Goal: Task Accomplishment & Management: Complete application form

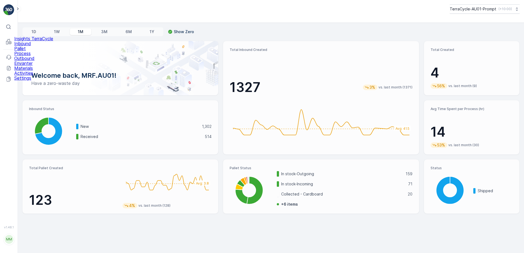
click at [39, 46] on link "Inbound" at bounding box center [33, 43] width 39 height 5
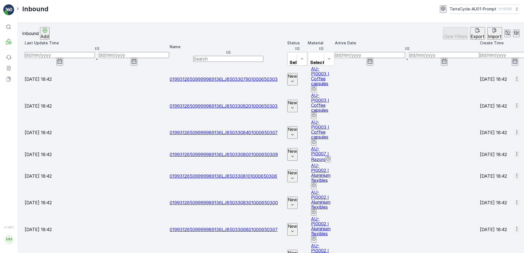
click at [290, 53] on div at bounding box center [296, 56] width 13 height 6
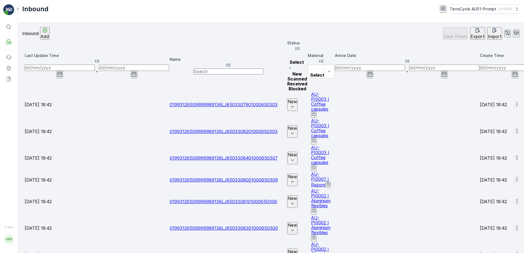
click at [287, 83] on span "Received" at bounding box center [297, 83] width 20 height 5
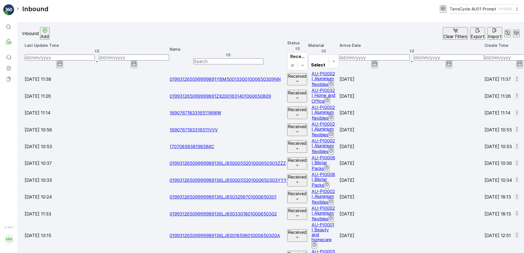
click at [377, 61] on icon "button" at bounding box center [374, 63] width 5 height 5
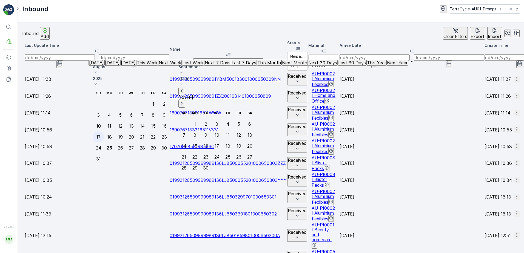
click at [101, 135] on div "17" at bounding box center [98, 137] width 4 height 5
type input "17.08.2025"
click at [377, 61] on icon "button" at bounding box center [374, 63] width 5 height 5
type input "17.08.2025"
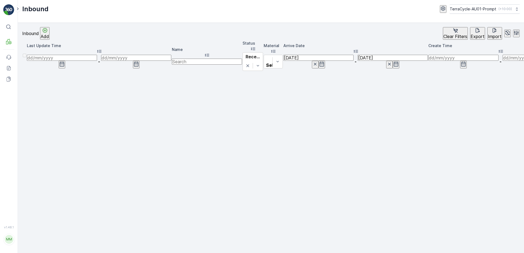
click at [394, 62] on icon "button" at bounding box center [396, 64] width 5 height 5
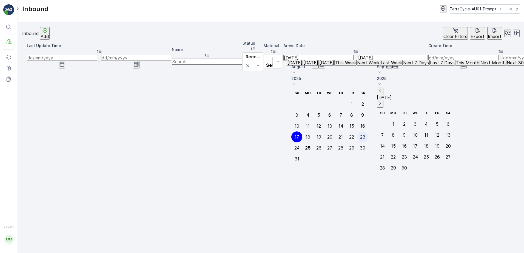
click at [365, 135] on div "23" at bounding box center [362, 137] width 5 height 5
type input "23.08.2025"
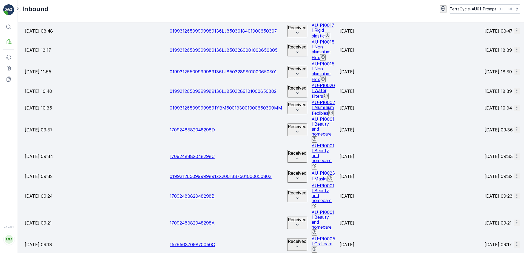
scroll to position [488, 0]
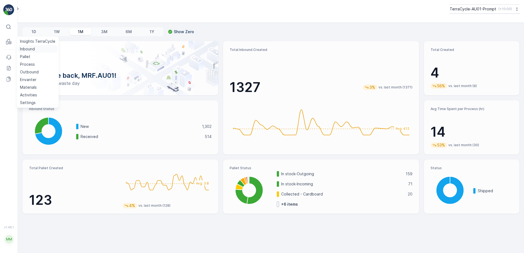
click at [21, 49] on p "Inbound" at bounding box center [27, 48] width 15 height 5
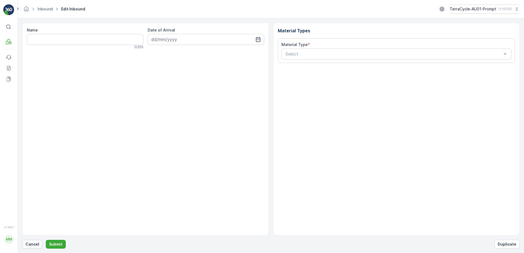
click at [29, 246] on p "Cancel" at bounding box center [32, 244] width 14 height 5
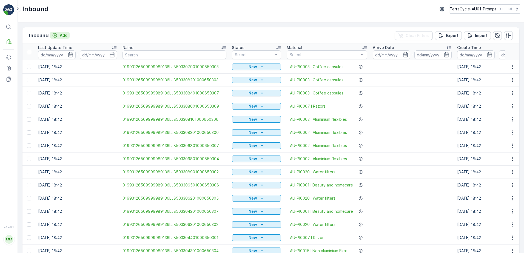
click at [62, 38] on button "Add" at bounding box center [60, 35] width 20 height 7
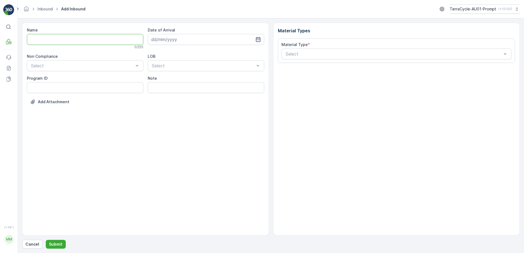
click at [62, 38] on input "Name" at bounding box center [85, 39] width 116 height 11
type input "019931265099999891ZX2001277801000650803"
click at [46, 240] on button "Submit" at bounding box center [56, 244] width 20 height 9
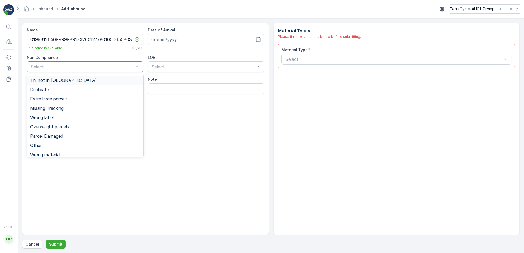
click at [65, 68] on div at bounding box center [82, 66] width 104 height 5
click at [60, 77] on div "TN not in [GEOGRAPHIC_DATA]" at bounding box center [85, 80] width 116 height 9
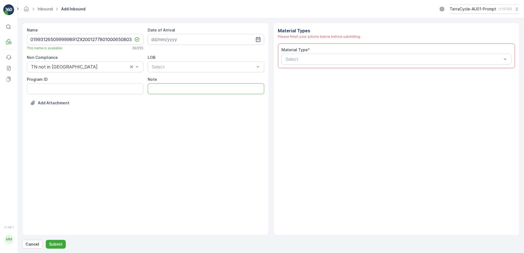
click at [162, 89] on input "Note" at bounding box center [206, 88] width 116 height 11
click at [178, 69] on div at bounding box center [203, 66] width 104 height 5
click at [170, 89] on div "ZWB" at bounding box center [206, 89] width 110 height 5
click at [196, 89] on input "DECIEM ZW BOX" at bounding box center [206, 88] width 116 height 11
type input "DECIEM ZW BOX - M"
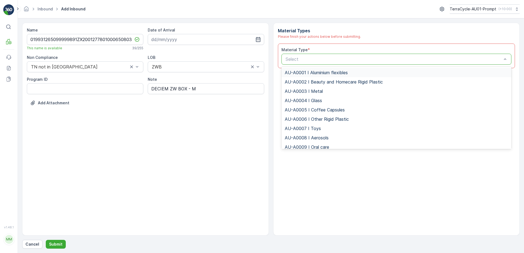
click at [288, 59] on div at bounding box center [394, 59] width 218 height 5
type input "0001"
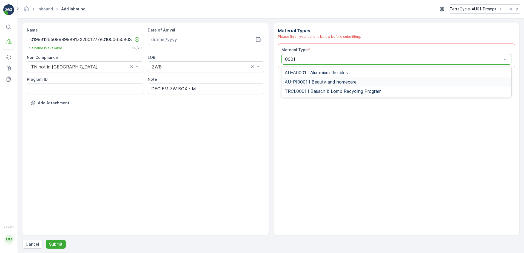
click at [330, 83] on span "AU-PI0001 I Beauty and homecare" at bounding box center [321, 81] width 72 height 5
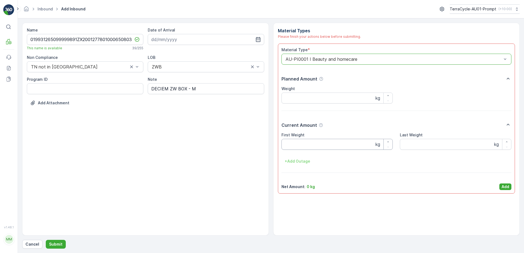
click at [305, 145] on Weight "First Weight" at bounding box center [337, 144] width 112 height 11
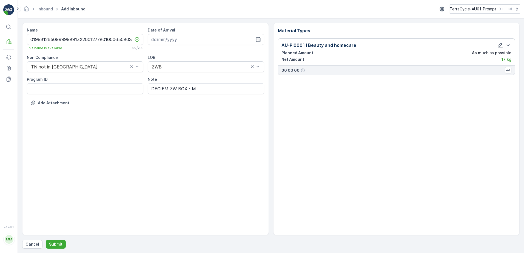
drag, startPoint x: 189, startPoint y: 267, endPoint x: 138, endPoint y: 157, distance: 121.7
click at [138, 157] on div "Name 019931265099999891ZX2001277801000650803 This name is available 39 / 255 Da…" at bounding box center [145, 129] width 247 height 213
click at [57, 243] on p "Submit" at bounding box center [55, 244] width 13 height 5
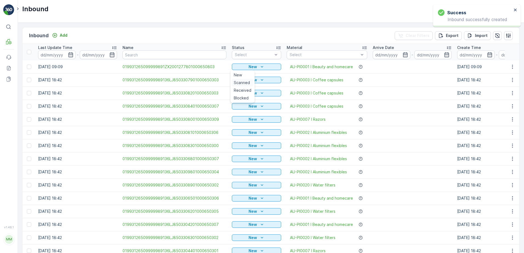
click at [244, 81] on span "Scanned" at bounding box center [242, 82] width 16 height 5
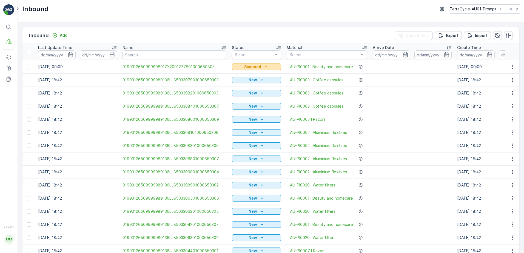
click at [264, 67] on icon "Scanned" at bounding box center [265, 66] width 5 height 5
click at [235, 90] on span "Received" at bounding box center [243, 90] width 18 height 5
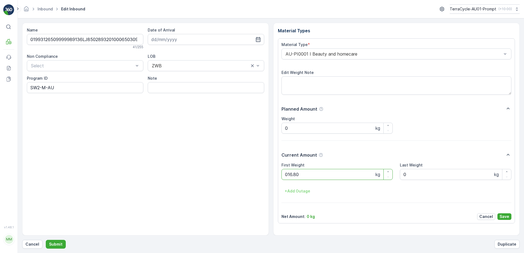
click at [46, 240] on button "Submit" at bounding box center [56, 244] width 20 height 9
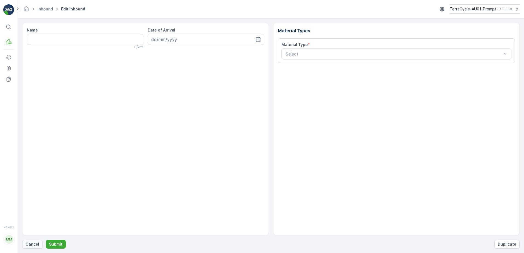
click at [39, 243] on button "Cancel" at bounding box center [32, 244] width 20 height 9
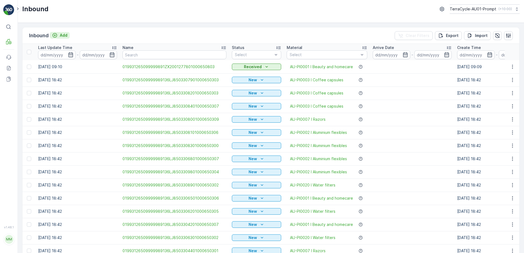
click at [63, 36] on p "Add" at bounding box center [64, 35] width 8 height 5
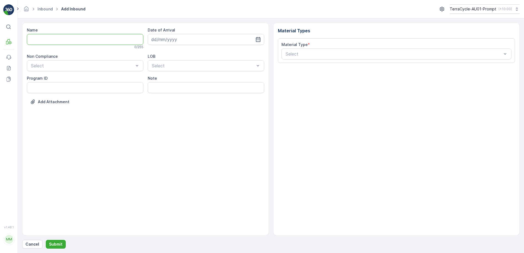
click at [58, 39] on input "Name" at bounding box center [85, 39] width 116 height 11
type input "019931265099999891ZX2501607601000655004"
click at [46, 240] on button "Submit" at bounding box center [56, 244] width 20 height 9
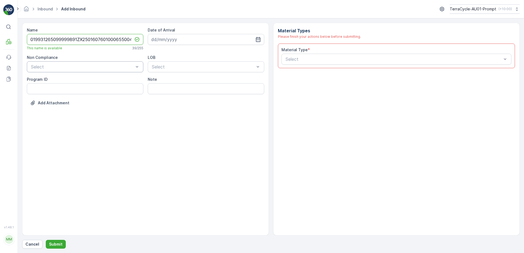
click at [61, 69] on div at bounding box center [82, 66] width 104 height 5
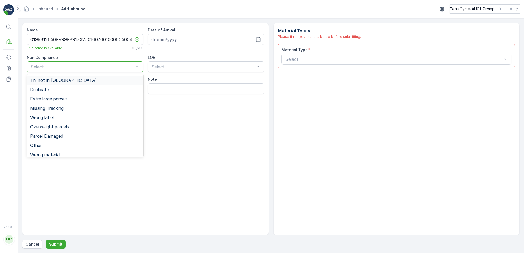
click at [55, 82] on span "TN not in [GEOGRAPHIC_DATA]" at bounding box center [63, 80] width 67 height 5
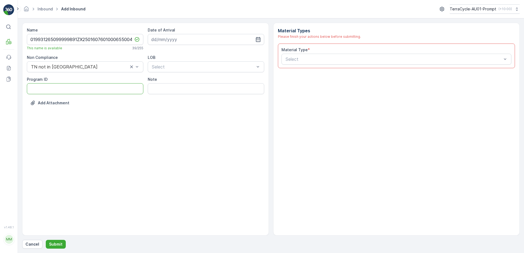
click at [49, 87] on ID "Program ID" at bounding box center [85, 88] width 116 height 11
type ID "CS178-M"
click at [175, 38] on input at bounding box center [206, 39] width 116 height 11
drag, startPoint x: 167, startPoint y: 118, endPoint x: 170, endPoint y: 114, distance: 4.1
click at [169, 116] on div "25" at bounding box center [167, 118] width 9 height 9
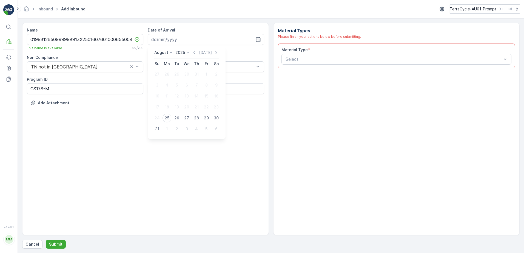
type input "[DATE]"
click at [195, 68] on div at bounding box center [203, 66] width 104 height 5
click at [179, 88] on div "ZWB" at bounding box center [206, 89] width 110 height 5
click at [293, 60] on div at bounding box center [394, 59] width 218 height 5
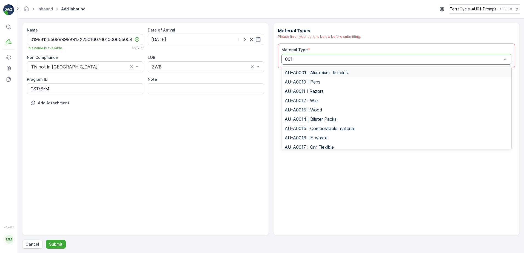
type input "0015"
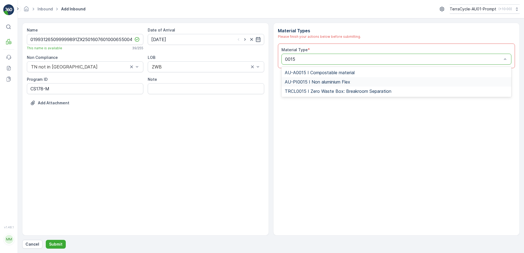
click at [319, 81] on span "AU-PI0015 I Non aluminium Flex" at bounding box center [317, 81] width 65 height 5
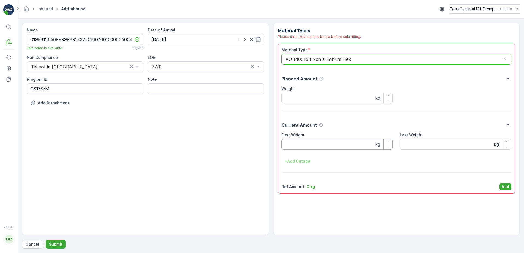
click at [304, 143] on Weight "First Weight" at bounding box center [337, 144] width 112 height 11
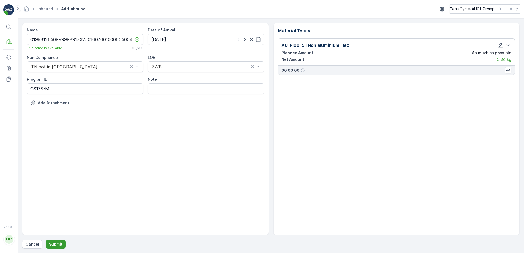
click at [57, 244] on p "Submit" at bounding box center [55, 244] width 13 height 5
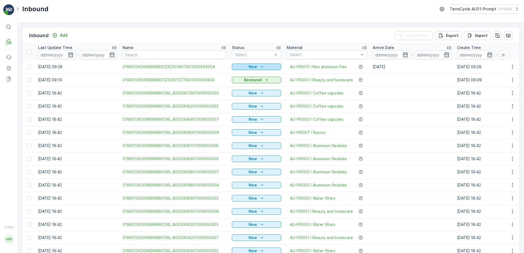
click at [259, 68] on icon "New" at bounding box center [261, 66] width 5 height 5
click at [239, 84] on span "Scanned" at bounding box center [242, 82] width 16 height 5
click at [62, 37] on p "Add" at bounding box center [64, 35] width 8 height 5
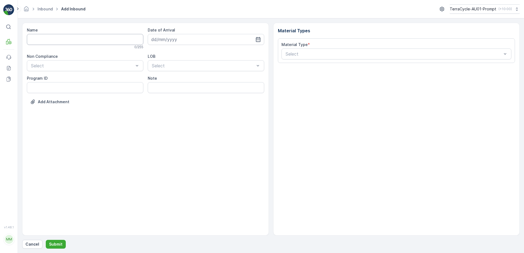
click at [70, 41] on input "Name" at bounding box center [85, 39] width 116 height 11
click at [46, 240] on button "Submit" at bounding box center [56, 244] width 20 height 9
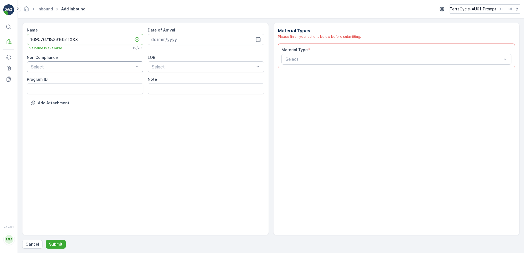
type input "1690767183316511XXX"
click at [52, 67] on div at bounding box center [82, 66] width 104 height 5
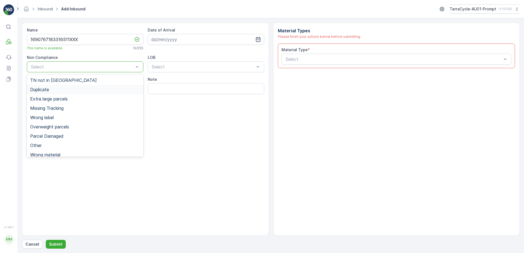
click at [50, 89] on div "Duplicate" at bounding box center [85, 89] width 110 height 5
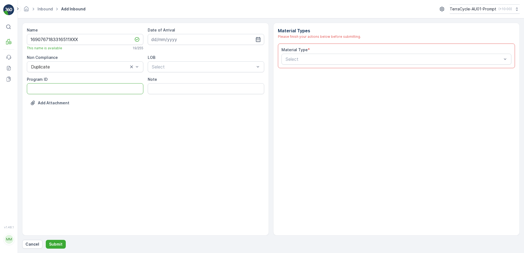
click at [33, 87] on ID "Program ID" at bounding box center [85, 88] width 116 height 11
type ID "1219"
click at [179, 41] on input at bounding box center [206, 39] width 116 height 11
drag, startPoint x: 166, startPoint y: 118, endPoint x: 169, endPoint y: 111, distance: 7.4
click at [169, 112] on tbody "27 28 29 30 31 1 2 3 4 5 6 7 8 9 10 11 12 13 14 15 16 17 18 19 20 21 22 23 24 2…" at bounding box center [186, 102] width 69 height 66
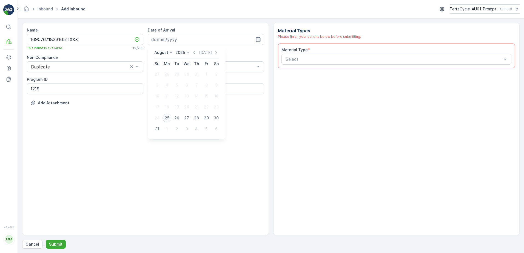
drag, startPoint x: 168, startPoint y: 119, endPoint x: 179, endPoint y: 94, distance: 27.5
click at [169, 118] on div "25" at bounding box center [167, 118] width 9 height 9
type input "[DATE]"
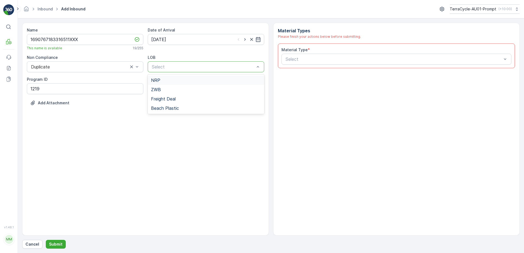
click at [190, 67] on div at bounding box center [203, 66] width 104 height 5
drag, startPoint x: 181, startPoint y: 82, endPoint x: 226, endPoint y: 81, distance: 45.5
click at [181, 82] on div "NRP" at bounding box center [206, 80] width 110 height 5
click at [306, 60] on div at bounding box center [394, 59] width 218 height 5
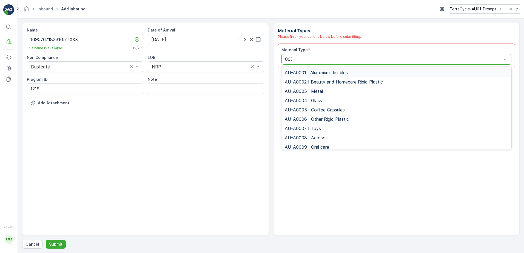
type input "0002"
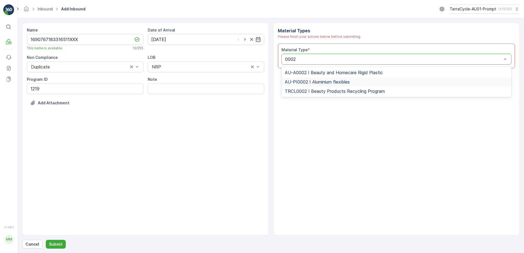
click at [339, 81] on span "AU-PI0002 I Aluminium flexibles" at bounding box center [317, 81] width 65 height 5
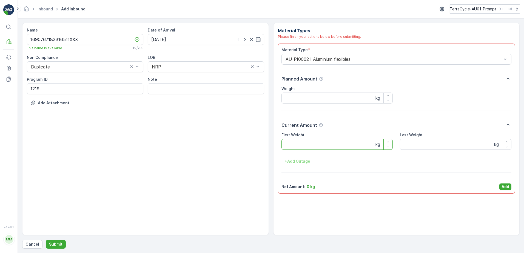
click at [313, 145] on Weight "First Weight" at bounding box center [337, 144] width 112 height 11
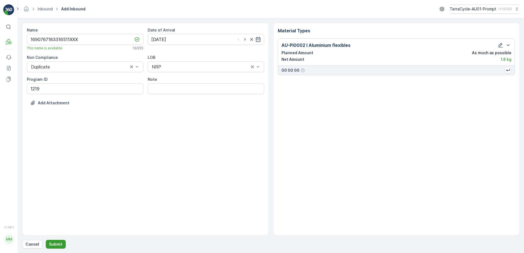
click at [53, 244] on p "Submit" at bounding box center [55, 244] width 13 height 5
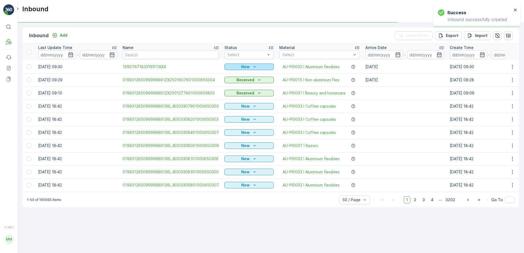
click at [247, 67] on p "New" at bounding box center [245, 66] width 8 height 5
click at [240, 82] on span "Scanned" at bounding box center [234, 82] width 16 height 5
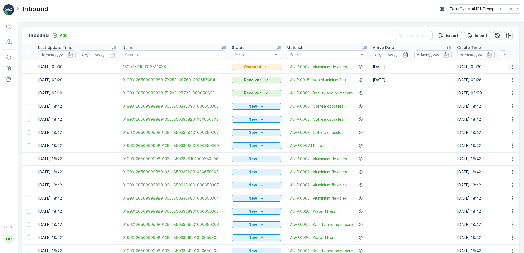
click at [512, 66] on icon "button" at bounding box center [512, 66] width 5 height 5
click at [490, 104] on span "Print QR" at bounding box center [490, 105] width 15 height 5
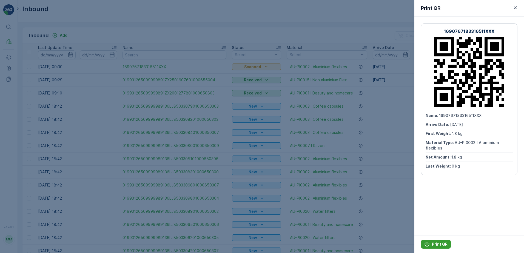
click at [442, 242] on p "Print QR" at bounding box center [440, 244] width 16 height 5
click at [515, 6] on icon "button" at bounding box center [514, 7] width 5 height 5
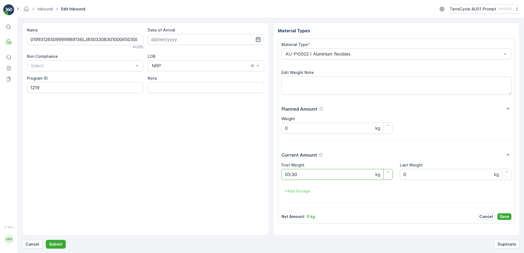
click at [46, 240] on button "Submit" at bounding box center [56, 244] width 20 height 9
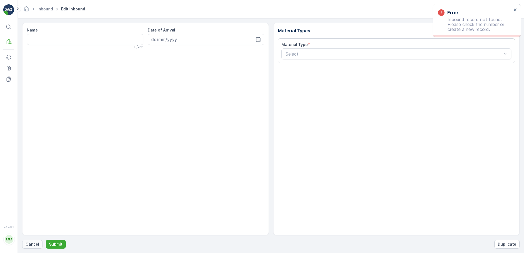
click at [34, 241] on button "Cancel" at bounding box center [32, 244] width 20 height 9
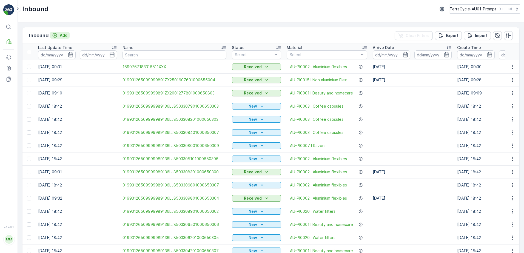
click at [66, 37] on p "Add" at bounding box center [64, 35] width 8 height 5
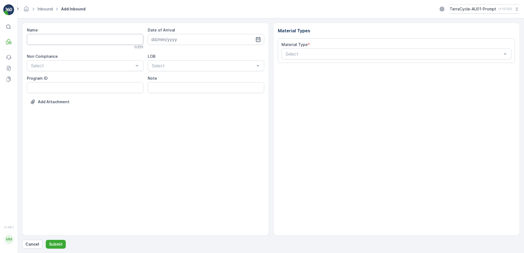
click at [63, 40] on input "Name" at bounding box center [85, 39] width 116 height 11
type input "01993126509999989136LJ8503311001000650303"
click at [46, 240] on button "Submit" at bounding box center [56, 244] width 20 height 9
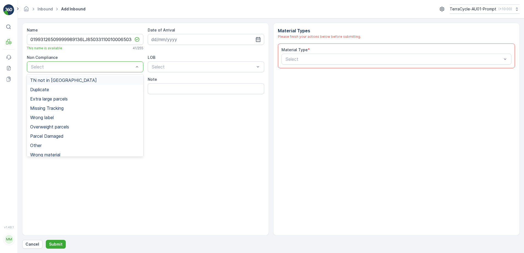
click at [70, 62] on div "Select" at bounding box center [85, 66] width 116 height 11
click at [56, 82] on span "TN not in [GEOGRAPHIC_DATA]" at bounding box center [63, 80] width 67 height 5
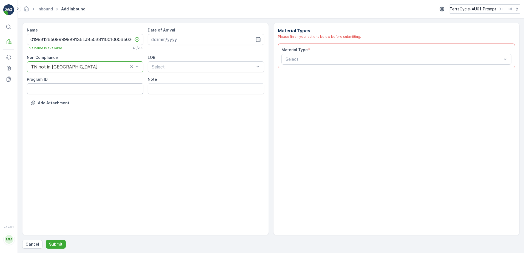
click at [45, 89] on ID "Program ID" at bounding box center [85, 88] width 116 height 11
type ID "2269"
click at [200, 40] on input at bounding box center [206, 39] width 116 height 11
drag, startPoint x: 170, startPoint y: 116, endPoint x: 185, endPoint y: 101, distance: 21.7
click at [173, 115] on tr "24 25 26 27 28 29 30" at bounding box center [186, 118] width 69 height 11
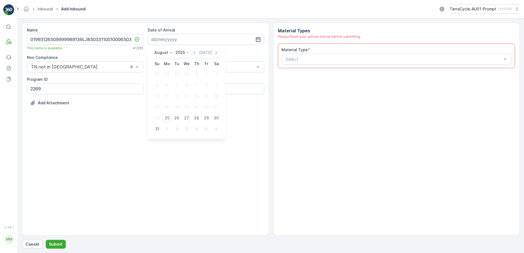
click at [164, 120] on div "25" at bounding box center [167, 118] width 9 height 9
type input "[DATE]"
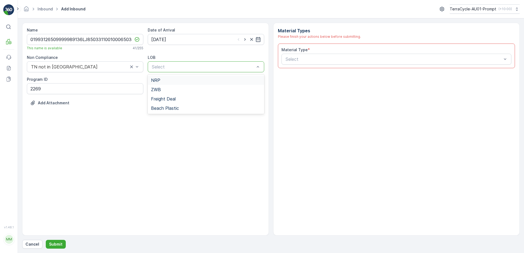
click at [190, 67] on div at bounding box center [203, 66] width 104 height 5
drag, startPoint x: 175, startPoint y: 81, endPoint x: 249, endPoint y: 76, distance: 74.4
click at [175, 81] on div "NRP" at bounding box center [206, 80] width 110 height 5
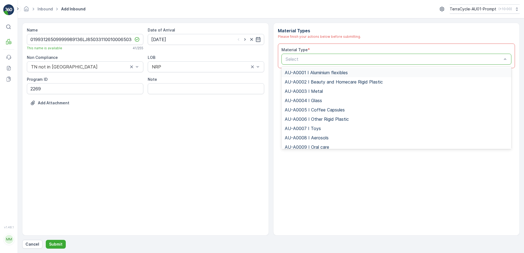
click at [294, 61] on div at bounding box center [394, 59] width 218 height 5
type input "0002"
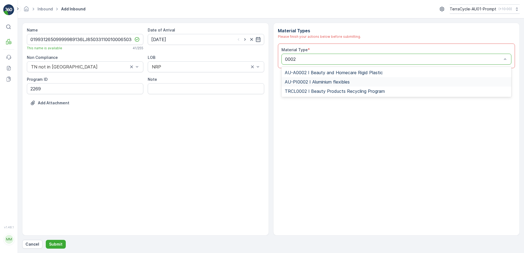
click at [315, 82] on span "AU-PI0002 I Aluminium flexibles" at bounding box center [317, 81] width 65 height 5
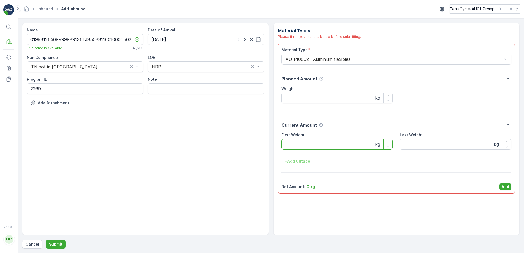
click at [304, 145] on Weight "First Weight" at bounding box center [337, 144] width 112 height 11
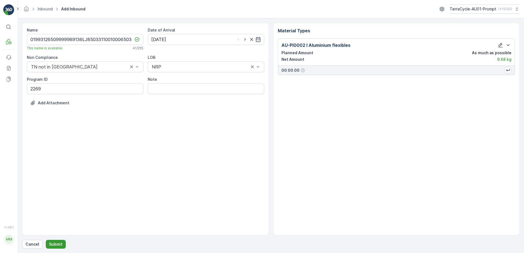
click at [51, 246] on p "Submit" at bounding box center [55, 244] width 13 height 5
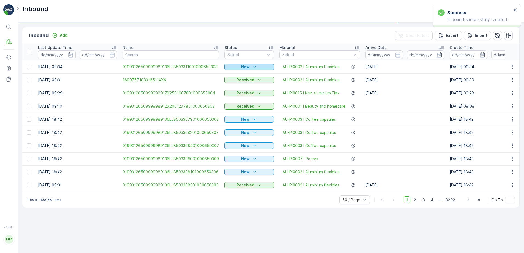
click at [242, 65] on p "New" at bounding box center [245, 66] width 8 height 5
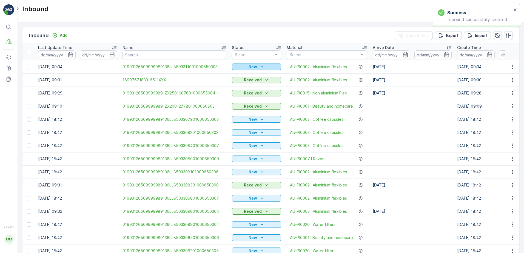
click at [250, 69] on p "New" at bounding box center [253, 66] width 8 height 5
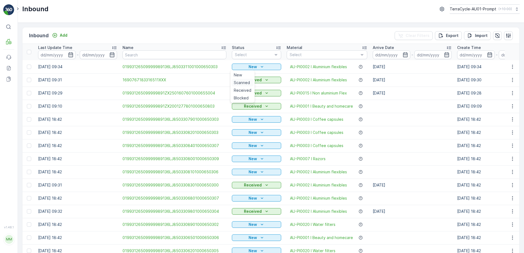
click at [242, 83] on span "Scanned" at bounding box center [242, 82] width 16 height 5
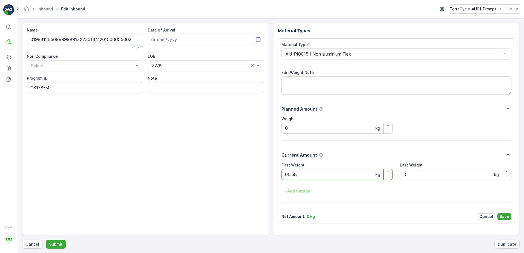
click at [46, 240] on button "Submit" at bounding box center [56, 244] width 20 height 9
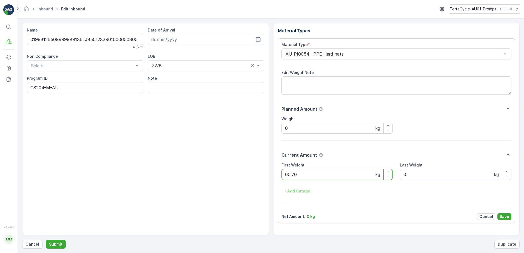
click at [46, 240] on button "Submit" at bounding box center [56, 244] width 20 height 9
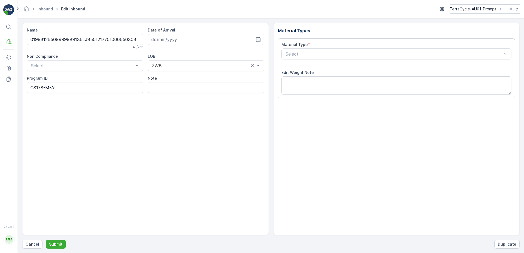
type input "[DATE]"
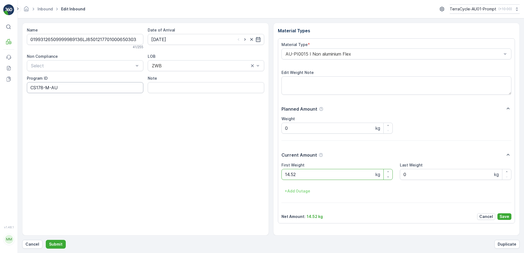
click at [44, 88] on ID "CS178-M-AU" at bounding box center [85, 87] width 116 height 11
type ID "CS24-M-AU"
click at [284, 55] on div "AU-PI0015 I Non aluminium Flex" at bounding box center [396, 54] width 230 height 11
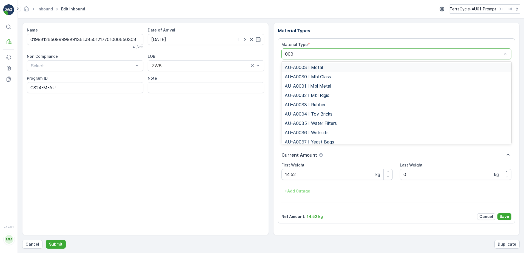
type input "0032"
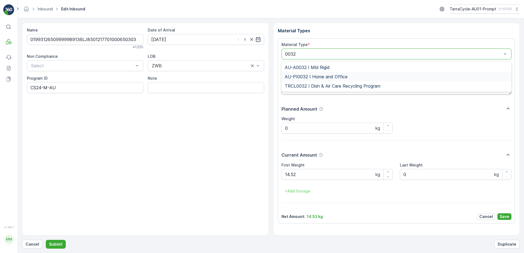
click at [338, 77] on span "AU-PI0032 I Home and Office" at bounding box center [316, 76] width 63 height 5
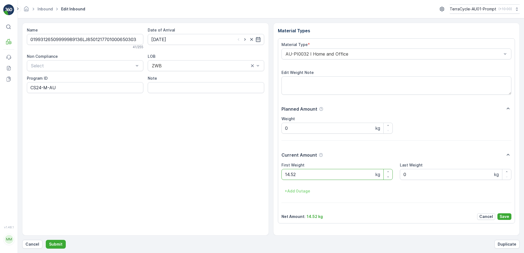
click at [503, 217] on p "Save" at bounding box center [505, 216] width 10 height 5
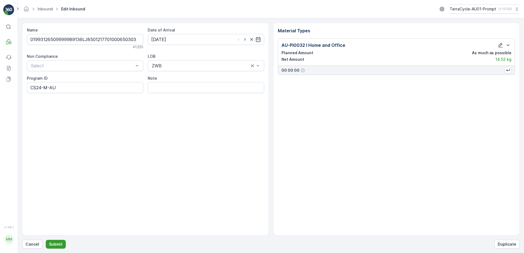
click at [59, 244] on p "Submit" at bounding box center [55, 244] width 13 height 5
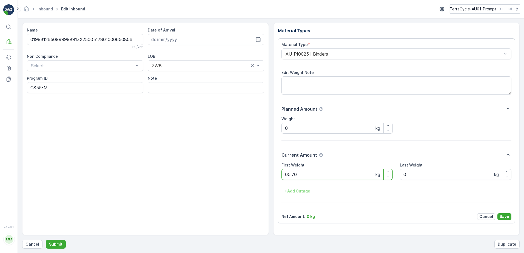
click at [46, 240] on button "Submit" at bounding box center [56, 244] width 20 height 9
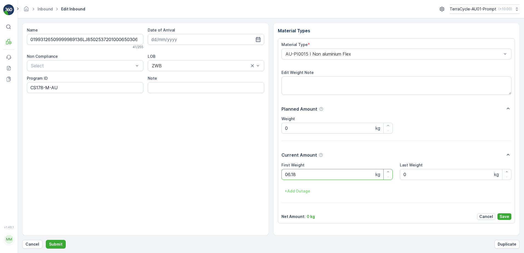
click at [46, 240] on button "Submit" at bounding box center [56, 244] width 20 height 9
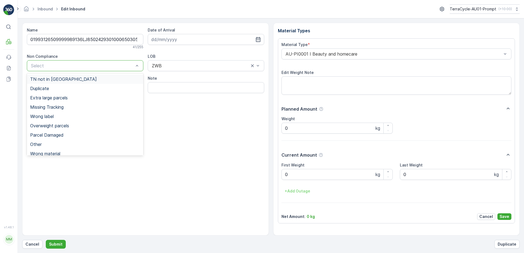
click at [107, 64] on div at bounding box center [82, 65] width 104 height 5
click at [58, 124] on span "Overweight parcels" at bounding box center [49, 125] width 39 height 5
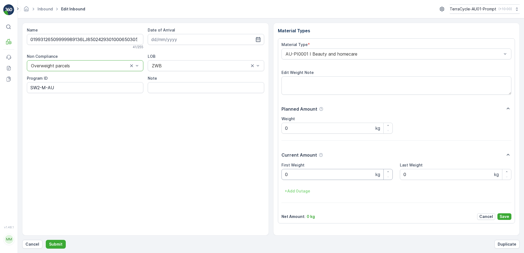
click at [290, 176] on Weight "0" at bounding box center [337, 174] width 112 height 11
click at [46, 240] on button "Submit" at bounding box center [56, 244] width 20 height 9
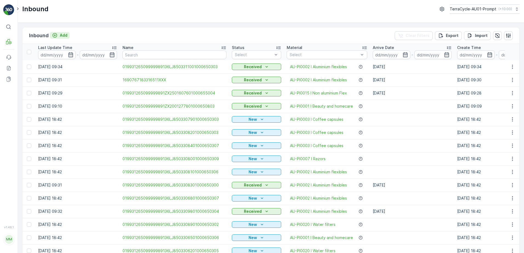
click at [61, 35] on p "Add" at bounding box center [64, 35] width 8 height 5
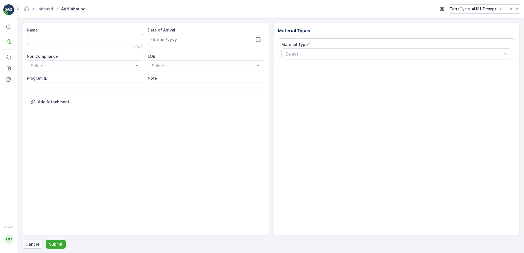
click at [58, 42] on input "Name" at bounding box center [85, 39] width 116 height 11
click at [46, 240] on button "Submit" at bounding box center [56, 244] width 20 height 9
type input "1690767183316511YYY"
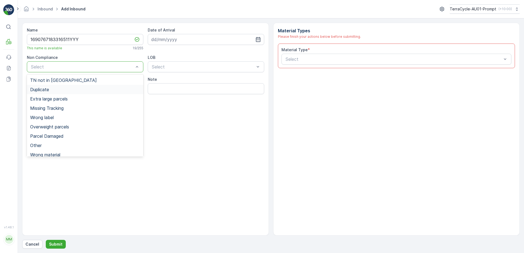
click at [56, 88] on div "Duplicate" at bounding box center [85, 89] width 110 height 5
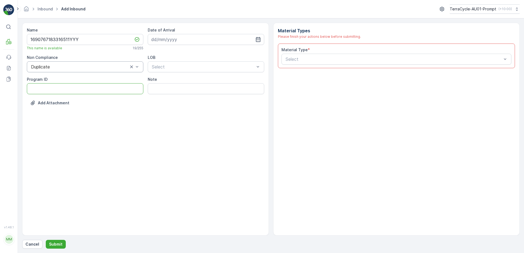
click at [47, 92] on ID "Program ID" at bounding box center [85, 88] width 116 height 11
type ID "1219"
click at [188, 33] on div "Date of Arrival" at bounding box center [206, 29] width 116 height 5
click at [188, 39] on input at bounding box center [206, 39] width 116 height 11
drag, startPoint x: 166, startPoint y: 122, endPoint x: 172, endPoint y: 103, distance: 19.9
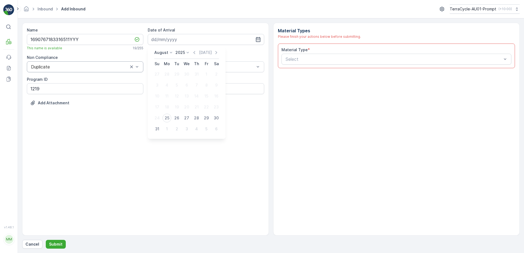
click at [167, 121] on div "25" at bounding box center [167, 118] width 9 height 9
type input "[DATE]"
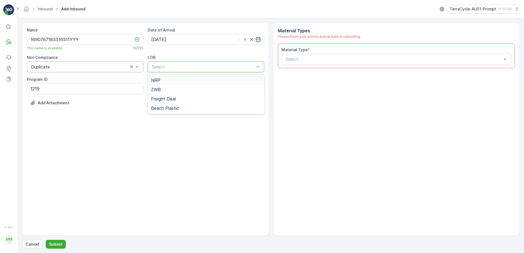
click at [183, 80] on div "NRP" at bounding box center [206, 80] width 110 height 5
click at [301, 58] on div at bounding box center [394, 59] width 218 height 5
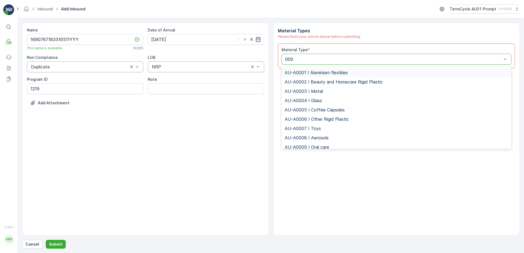
type input "0002"
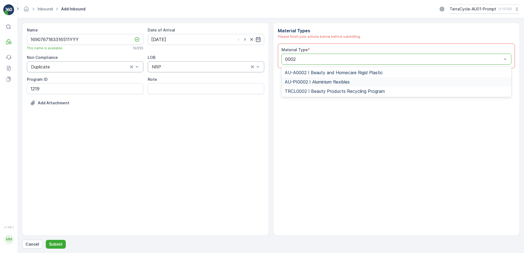
click at [321, 82] on span "AU-PI0002 I Aluminium flexibles" at bounding box center [317, 81] width 65 height 5
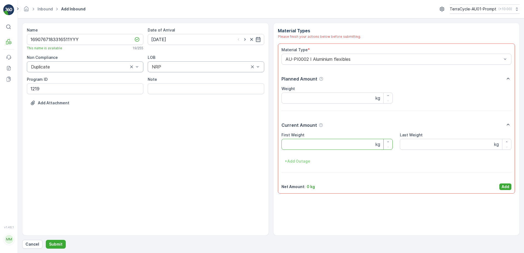
click at [315, 143] on Weight "First Weight" at bounding box center [337, 144] width 112 height 11
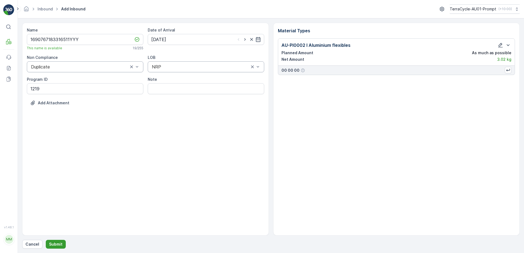
click at [57, 243] on p "Submit" at bounding box center [55, 244] width 13 height 5
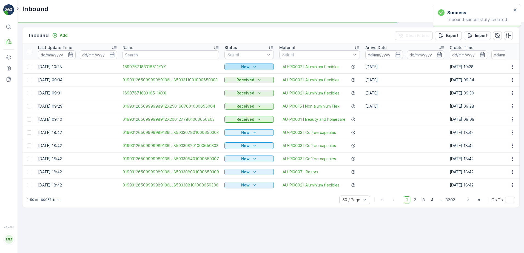
click at [244, 66] on p "New" at bounding box center [245, 66] width 8 height 5
click at [240, 82] on span "Scanned" at bounding box center [234, 82] width 16 height 5
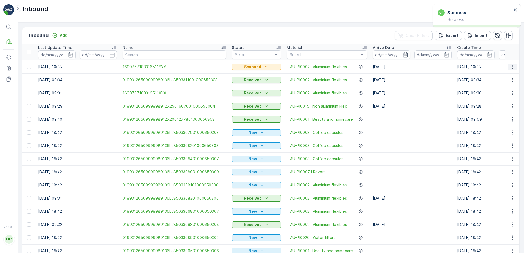
click at [510, 67] on icon "button" at bounding box center [512, 66] width 5 height 5
click at [497, 107] on span "Print QR" at bounding box center [490, 105] width 15 height 5
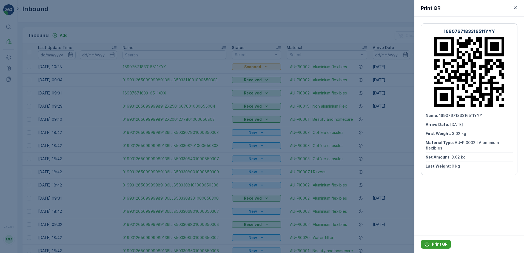
click at [440, 246] on p "Print QR" at bounding box center [440, 244] width 16 height 5
click at [518, 8] on icon "button" at bounding box center [514, 7] width 5 height 5
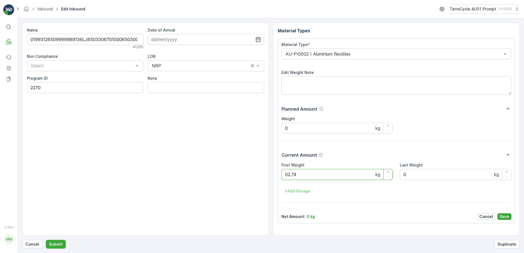
click at [46, 240] on button "Submit" at bounding box center [56, 244] width 20 height 9
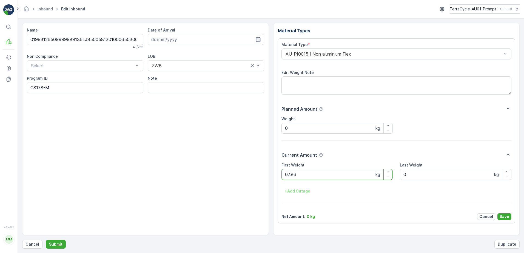
click at [46, 240] on button "Submit" at bounding box center [56, 244] width 20 height 9
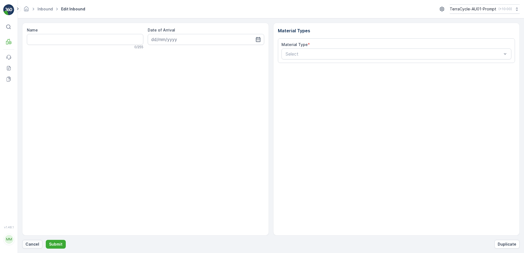
click at [36, 246] on p "Cancel" at bounding box center [32, 244] width 14 height 5
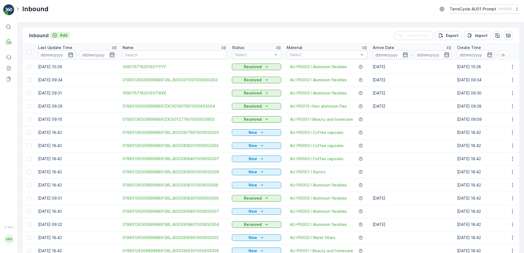
click at [64, 36] on p "Add" at bounding box center [64, 35] width 8 height 5
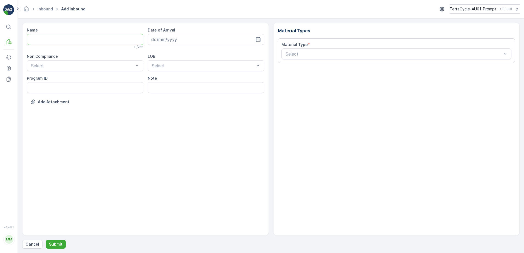
click at [63, 37] on input "Name" at bounding box center [85, 39] width 116 height 11
type input "01993126509999989136LJ8503310901000650307"
click at [46, 240] on button "Submit" at bounding box center [56, 244] width 20 height 9
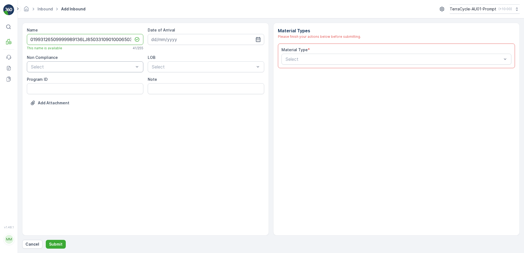
click at [64, 66] on div at bounding box center [82, 66] width 104 height 5
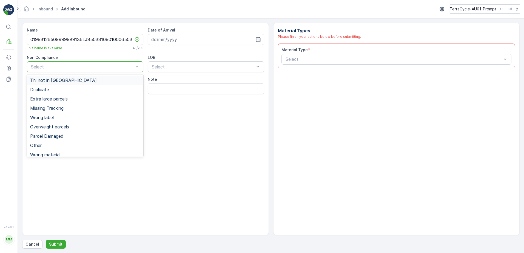
click at [55, 83] on div "TN not in [GEOGRAPHIC_DATA]" at bounding box center [85, 80] width 116 height 9
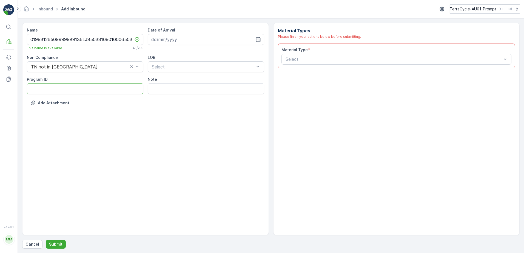
click at [51, 88] on ID "Program ID" at bounding box center [85, 88] width 116 height 11
type ID "2269"
click at [211, 37] on input at bounding box center [206, 39] width 116 height 11
drag, startPoint x: 166, startPoint y: 116, endPoint x: 167, endPoint y: 111, distance: 5.4
click at [167, 112] on tbody "27 28 29 30 31 1 2 3 4 5 6 7 8 9 10 11 12 13 14 15 16 17 18 19 20 21 22 23 24 2…" at bounding box center [186, 102] width 69 height 66
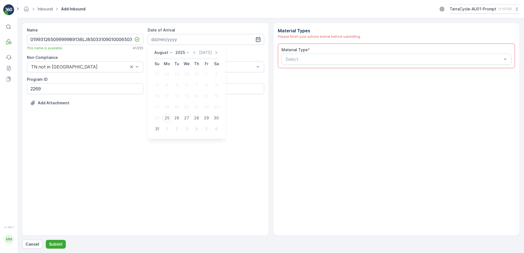
drag, startPoint x: 166, startPoint y: 120, endPoint x: 192, endPoint y: 76, distance: 50.7
click at [168, 118] on div "25" at bounding box center [167, 118] width 9 height 9
type input "[DATE]"
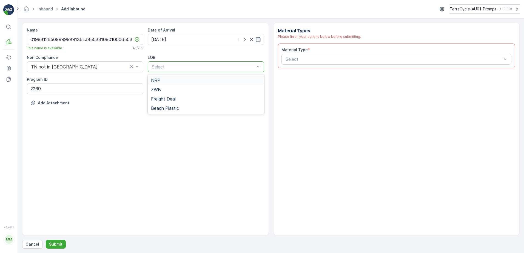
click at [198, 68] on div at bounding box center [203, 66] width 104 height 5
click at [175, 79] on div "NRP" at bounding box center [206, 80] width 110 height 5
click at [298, 59] on div at bounding box center [394, 59] width 218 height 5
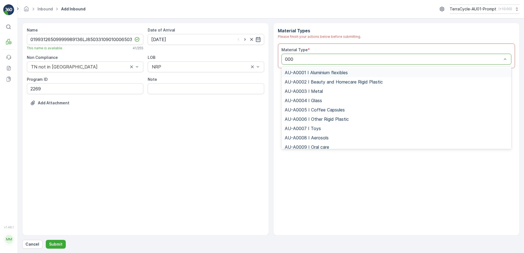
type input "0002"
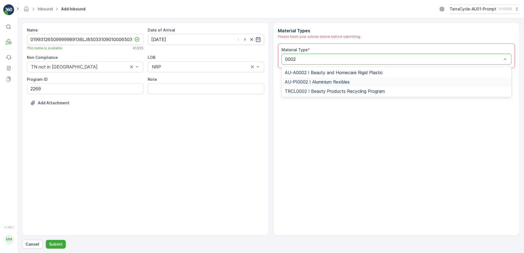
click at [329, 84] on span "AU-PI0002 I Aluminium flexibles" at bounding box center [317, 81] width 65 height 5
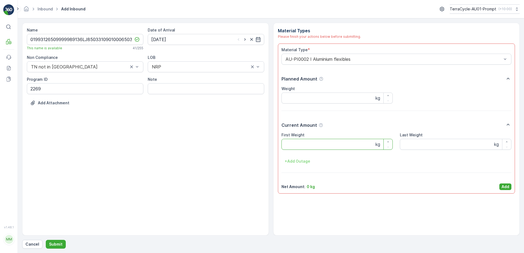
click at [326, 144] on Weight "First Weight" at bounding box center [337, 144] width 112 height 11
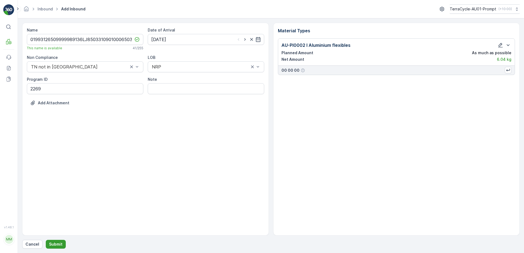
click at [52, 243] on p "Submit" at bounding box center [55, 244] width 13 height 5
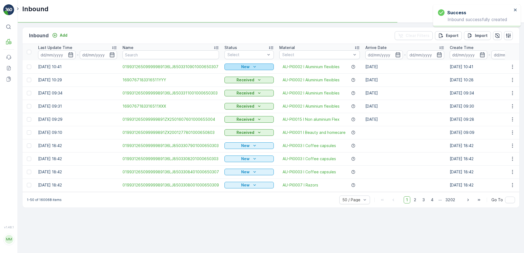
click at [254, 65] on icon "New" at bounding box center [254, 66] width 5 height 5
click at [242, 82] on div "Scanned" at bounding box center [235, 83] width 22 height 8
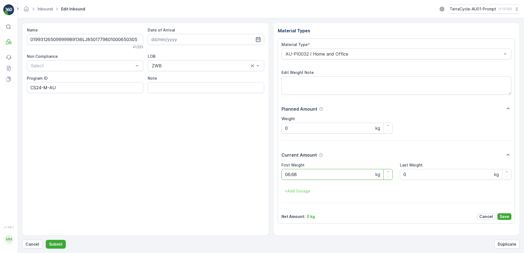
click at [46, 240] on button "Submit" at bounding box center [56, 244] width 20 height 9
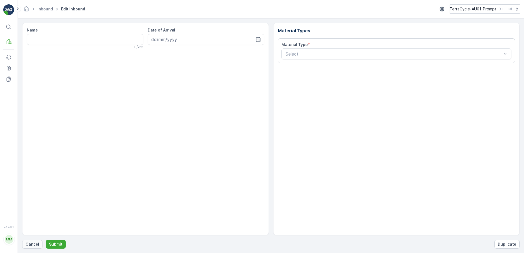
click at [35, 244] on p "Cancel" at bounding box center [32, 244] width 14 height 5
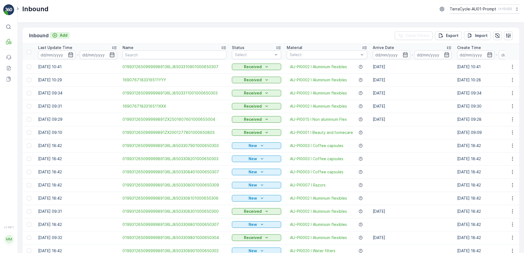
click at [64, 36] on p "Add" at bounding box center [64, 35] width 8 height 5
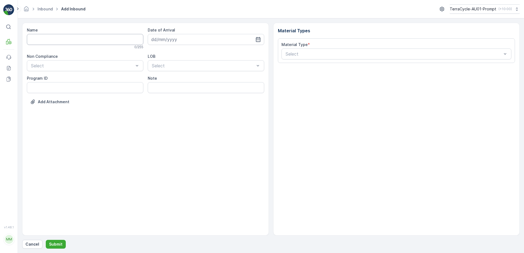
click at [60, 39] on input "Name" at bounding box center [85, 39] width 116 height 11
type input "01993126509999989136LJ8502509901000650302"
click at [46, 240] on button "Submit" at bounding box center [56, 244] width 20 height 9
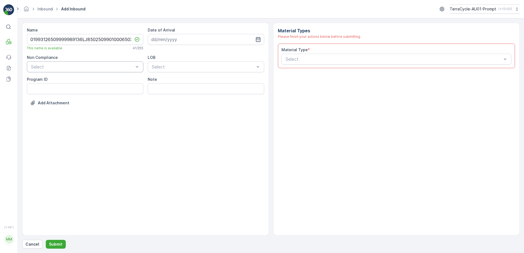
click at [52, 63] on div "Non Compliance Select" at bounding box center [85, 64] width 116 height 18
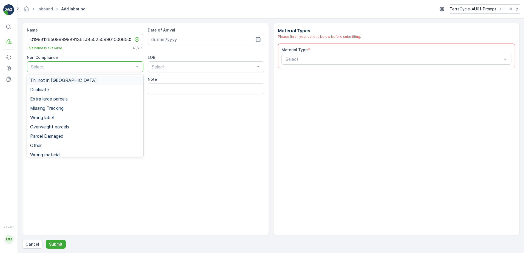
click at [57, 82] on span "TN not in [GEOGRAPHIC_DATA]" at bounding box center [63, 80] width 67 height 5
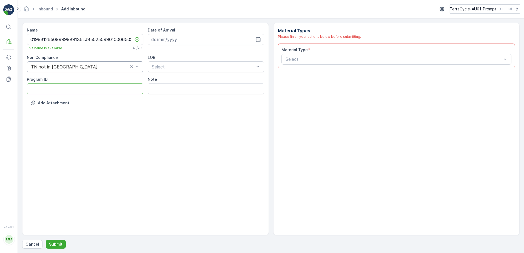
click at [43, 90] on ID "Program ID" at bounding box center [85, 88] width 116 height 11
type ID "CS178-S"
click at [180, 42] on input at bounding box center [206, 39] width 116 height 11
drag, startPoint x: 166, startPoint y: 118, endPoint x: 180, endPoint y: 82, distance: 38.5
click at [166, 118] on div "25" at bounding box center [167, 118] width 9 height 9
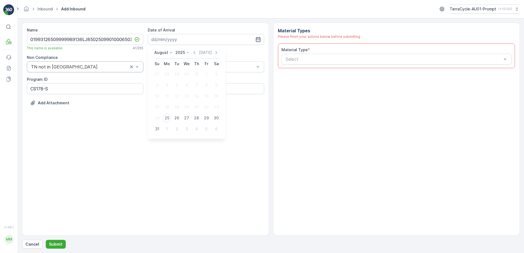
type input "[DATE]"
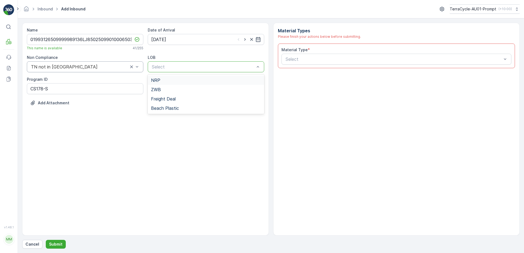
drag, startPoint x: 189, startPoint y: 69, endPoint x: 187, endPoint y: 72, distance: 3.9
click at [190, 69] on div at bounding box center [203, 66] width 104 height 5
drag, startPoint x: 176, startPoint y: 90, endPoint x: 265, endPoint y: 69, distance: 92.1
click at [180, 89] on div "ZWB" at bounding box center [206, 89] width 110 height 5
click at [290, 61] on div at bounding box center [394, 59] width 218 height 5
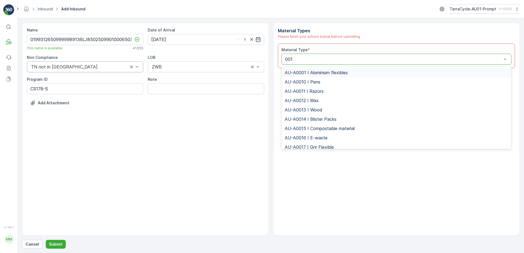
type input "0015"
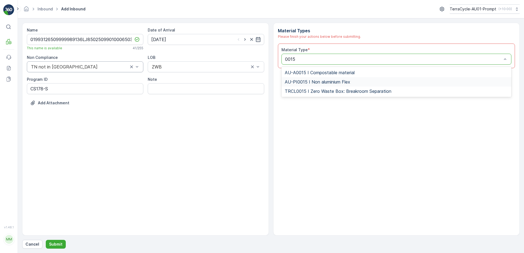
drag, startPoint x: 314, startPoint y: 79, endPoint x: 319, endPoint y: 78, distance: 5.6
click at [316, 79] on div "AU-PI0015 I Non aluminium Flex" at bounding box center [396, 81] width 230 height 9
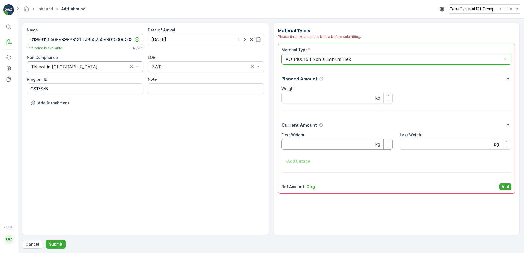
click at [310, 142] on Weight "First Weight" at bounding box center [337, 144] width 112 height 11
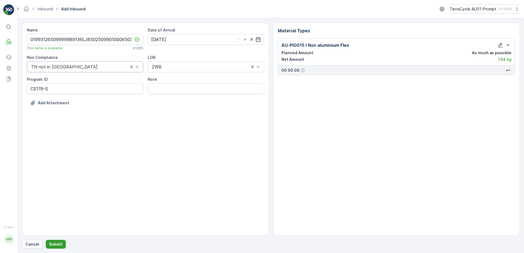
click at [56, 243] on p "Submit" at bounding box center [55, 244] width 13 height 5
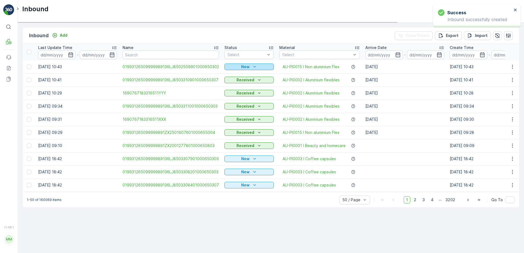
click at [245, 65] on p "New" at bounding box center [245, 66] width 8 height 5
click at [239, 81] on span "Scanned" at bounding box center [234, 82] width 16 height 5
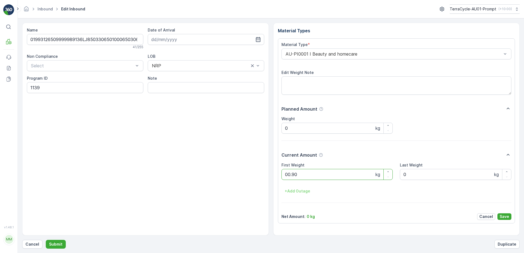
click at [46, 240] on button "Submit" at bounding box center [56, 244] width 20 height 9
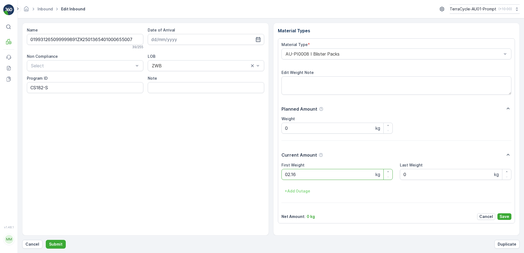
click at [46, 240] on button "Submit" at bounding box center [56, 244] width 20 height 9
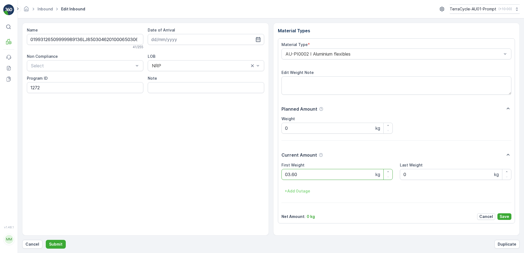
click at [46, 240] on button "Submit" at bounding box center [56, 244] width 20 height 9
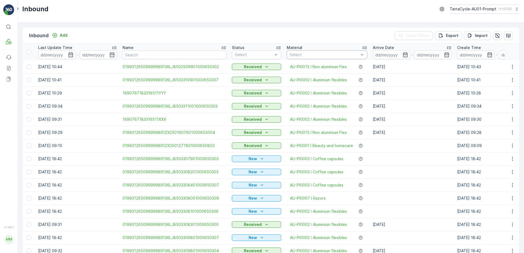
click at [295, 56] on div at bounding box center [324, 55] width 70 height 4
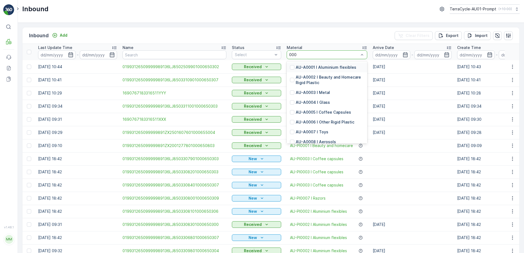
type input "0002"
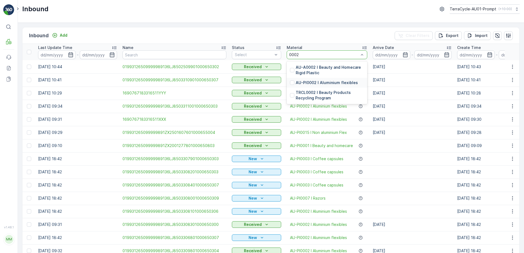
click at [356, 83] on div "AU-PI0002 I Aluminium flexibles" at bounding box center [327, 83] width 81 height 10
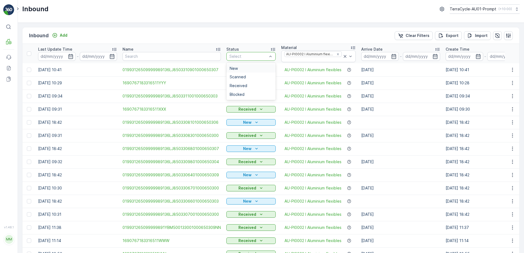
click at [246, 56] on div at bounding box center [248, 56] width 39 height 4
click at [245, 75] on div "Scanned" at bounding box center [251, 77] width 43 height 4
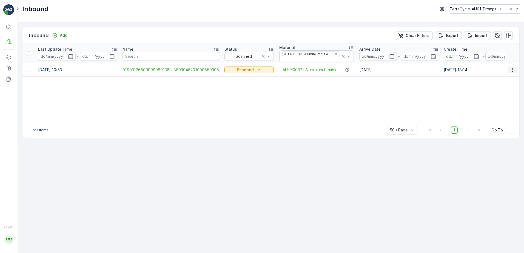
click at [509, 70] on button "button" at bounding box center [513, 70] width 10 height 7
click at [498, 107] on div "Print QR" at bounding box center [503, 109] width 44 height 8
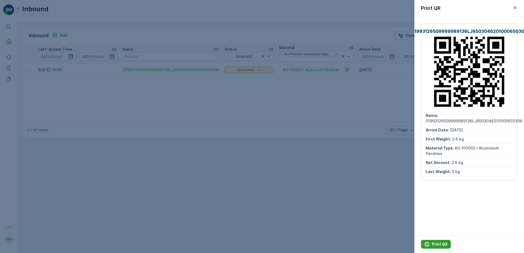
click at [445, 242] on p "Print QR" at bounding box center [440, 244] width 16 height 5
click at [517, 8] on icon "button" at bounding box center [514, 7] width 5 height 5
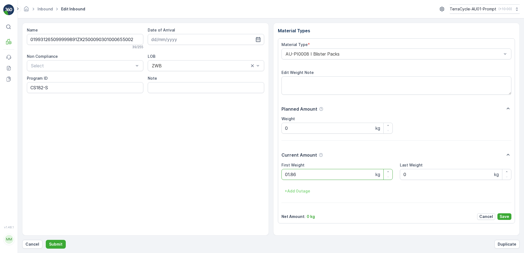
click at [46, 240] on button "Submit" at bounding box center [56, 244] width 20 height 9
click at [51, 89] on ID "SW2-S" at bounding box center [85, 87] width 116 height 11
type ID "S"
type ID "CS10-M"
click at [207, 37] on input at bounding box center [206, 39] width 116 height 11
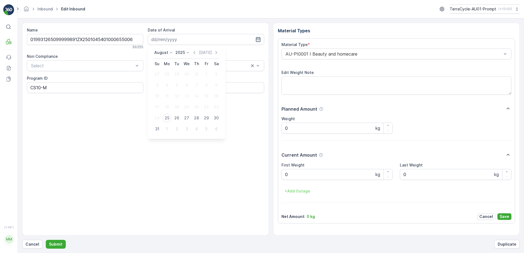
drag, startPoint x: 168, startPoint y: 118, endPoint x: 171, endPoint y: 113, distance: 5.7
click at [170, 115] on button "25" at bounding box center [167, 118] width 10 height 10
type input "[DATE]"
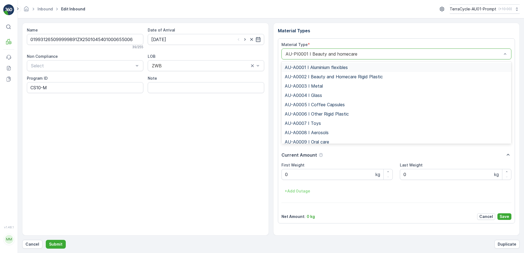
click at [281, 55] on div "AU-PI0001 I Beauty and homecare" at bounding box center [396, 54] width 230 height 11
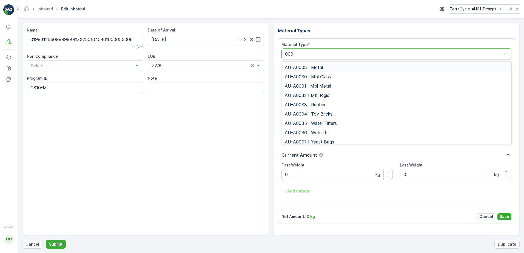
type input "0032"
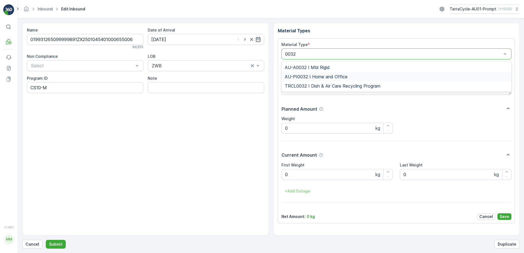
click at [323, 75] on span "AU-PI0032 I Home and Office" at bounding box center [316, 76] width 63 height 5
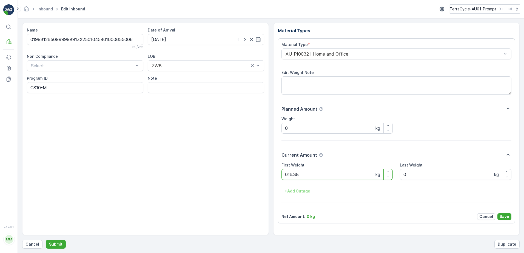
click at [46, 240] on button "Submit" at bounding box center [56, 244] width 20 height 9
click at [59, 87] on ID "CS182-S" at bounding box center [85, 87] width 116 height 11
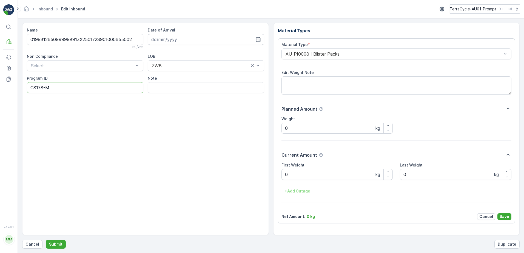
type ID "CS178-M"
drag, startPoint x: 181, startPoint y: 40, endPoint x: 199, endPoint y: 45, distance: 18.4
click at [183, 40] on input at bounding box center [206, 39] width 116 height 11
click at [169, 119] on div "25" at bounding box center [167, 118] width 9 height 9
type input "[DATE]"
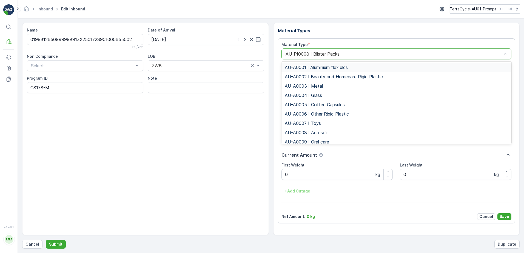
click at [282, 54] on div "AU-PI0008 I Blister Packs" at bounding box center [396, 54] width 230 height 11
type input "0015"
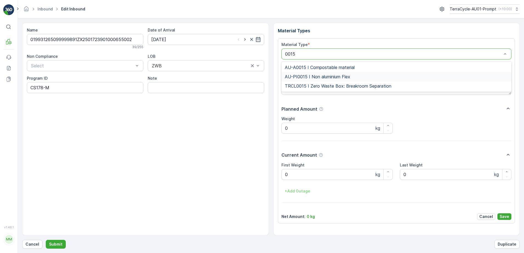
click at [324, 77] on span "AU-PI0015 I Non aluminium Flex" at bounding box center [317, 76] width 65 height 5
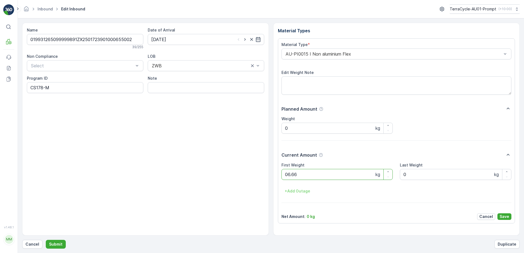
click at [46, 240] on button "Submit" at bounding box center [56, 244] width 20 height 9
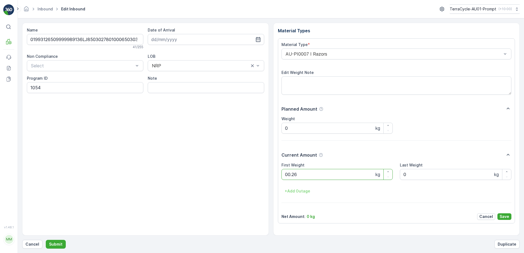
click at [46, 240] on button "Submit" at bounding box center [56, 244] width 20 height 9
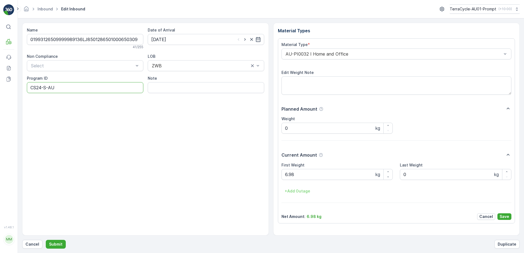
click at [41, 87] on ID "CS24-S-AU" at bounding box center [85, 87] width 116 height 11
type ID "CS178-S-AU"
click at [282, 55] on div "AU-PI0032 I Home and Office" at bounding box center [396, 54] width 230 height 11
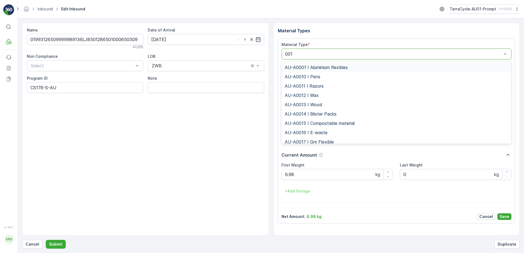
type input "0015"
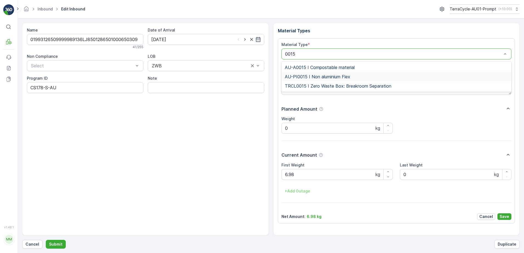
click at [302, 76] on span "AU-PI0015 I Non aluminium Flex" at bounding box center [317, 76] width 65 height 5
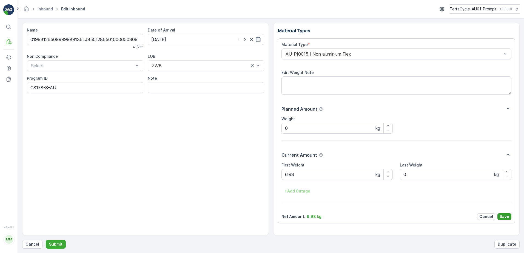
click at [504, 214] on p "Save" at bounding box center [505, 216] width 10 height 5
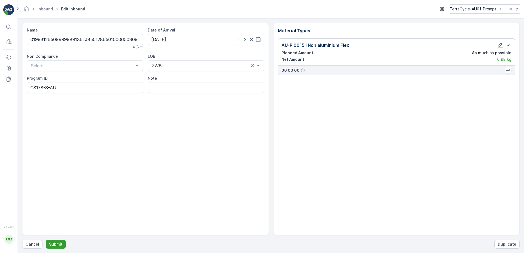
click at [53, 245] on p "Submit" at bounding box center [55, 244] width 13 height 5
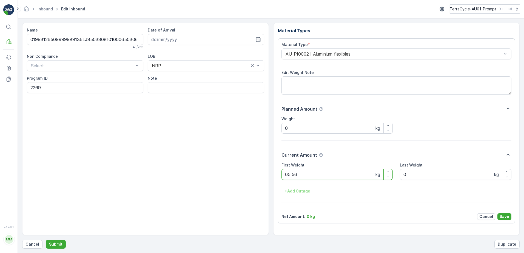
click at [46, 240] on button "Submit" at bounding box center [56, 244] width 20 height 9
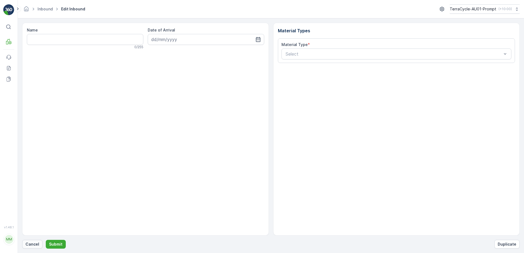
click at [26, 245] on p "Cancel" at bounding box center [32, 244] width 14 height 5
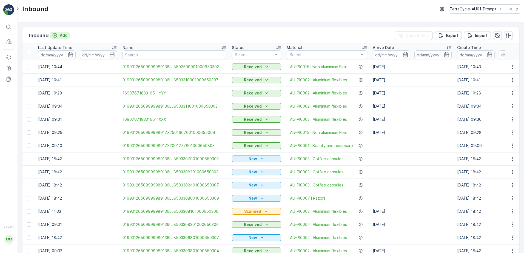
click at [62, 37] on p "Add" at bounding box center [64, 35] width 8 height 5
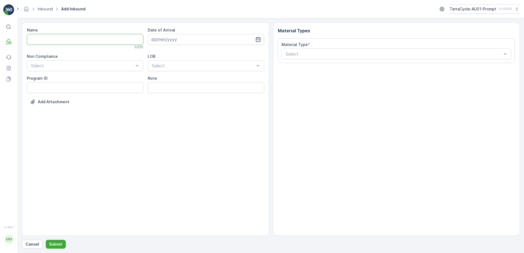
click at [59, 40] on input "Name" at bounding box center [85, 39] width 116 height 11
type input "01993126509999989136LJ8503310601000650306"
click at [46, 240] on button "Submit" at bounding box center [56, 244] width 20 height 9
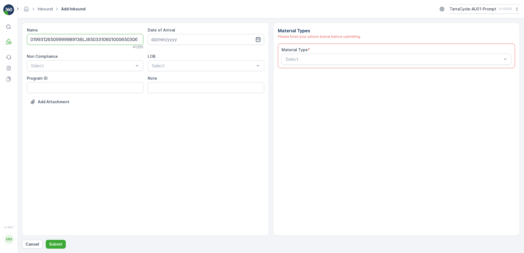
scroll to position [0, 1]
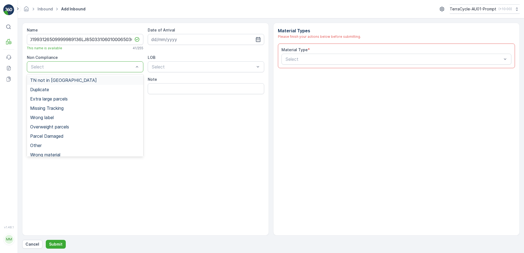
click at [68, 66] on div at bounding box center [82, 66] width 104 height 5
click at [62, 81] on span "TN not in [GEOGRAPHIC_DATA]" at bounding box center [63, 80] width 67 height 5
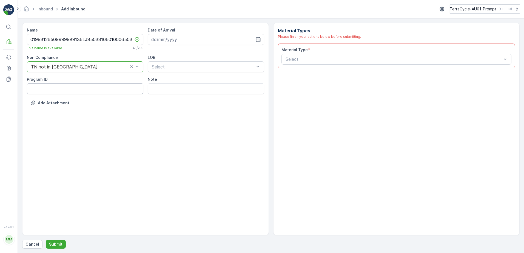
click at [54, 89] on ID "Program ID" at bounding box center [85, 88] width 116 height 11
type ID "1219"
click at [218, 38] on input at bounding box center [206, 39] width 116 height 11
click at [166, 120] on div "25" at bounding box center [167, 118] width 9 height 9
type input "[DATE]"
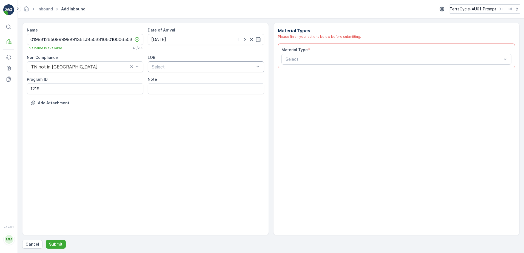
click at [173, 68] on div at bounding box center [203, 66] width 104 height 5
click at [168, 81] on div "NRP" at bounding box center [206, 80] width 110 height 5
click at [304, 58] on div at bounding box center [394, 59] width 218 height 5
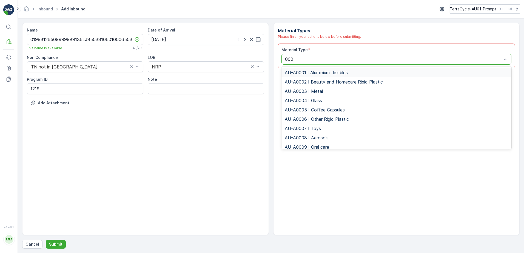
type input "0002"
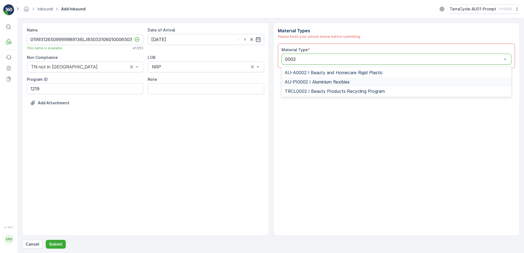
click at [320, 82] on span "AU-PI0002 I Aluminium flexibles" at bounding box center [317, 81] width 65 height 5
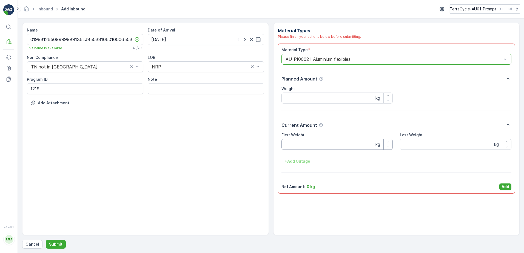
click at [311, 148] on Weight "First Weight" at bounding box center [337, 144] width 112 height 11
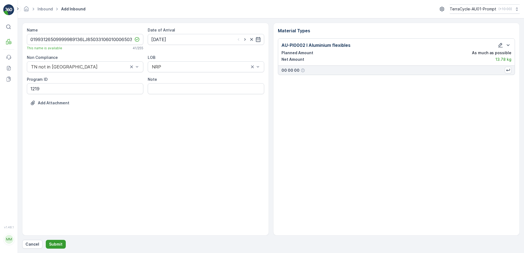
click at [57, 244] on p "Submit" at bounding box center [55, 244] width 13 height 5
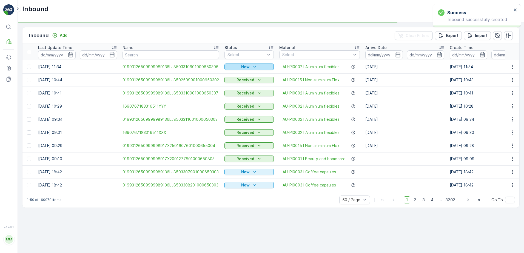
click at [247, 66] on p "New" at bounding box center [245, 66] width 8 height 5
drag, startPoint x: 233, startPoint y: 82, endPoint x: 241, endPoint y: 77, distance: 9.1
click at [234, 81] on span "Scanned" at bounding box center [234, 82] width 16 height 5
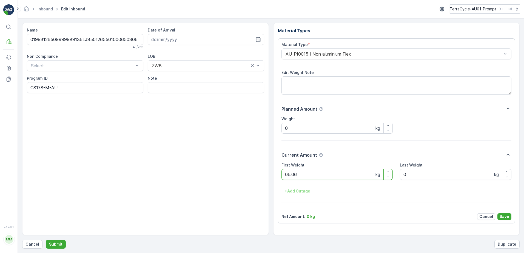
click at [46, 240] on button "Submit" at bounding box center [56, 244] width 20 height 9
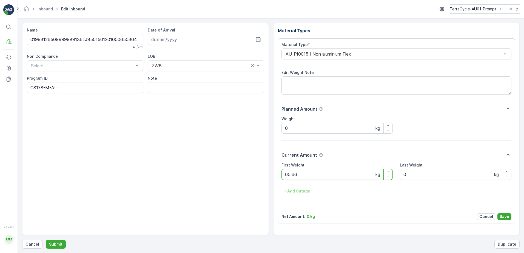
click at [46, 240] on button "Submit" at bounding box center [56, 244] width 20 height 9
